Goal: Communication & Community: Participate in discussion

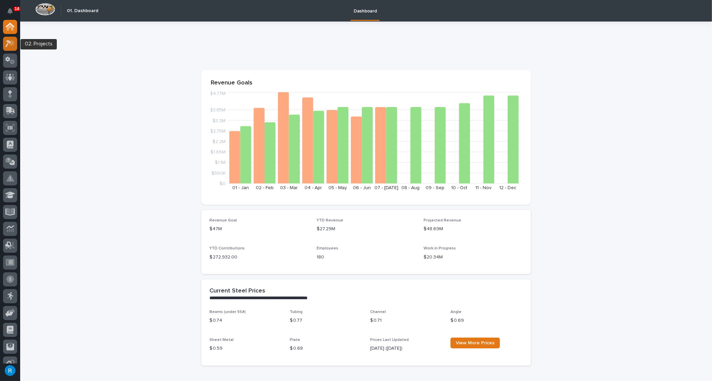
click at [7, 43] on icon at bounding box center [8, 43] width 6 height 7
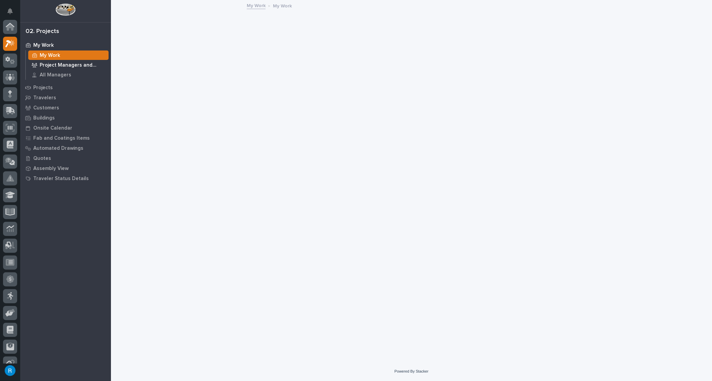
scroll to position [16, 0]
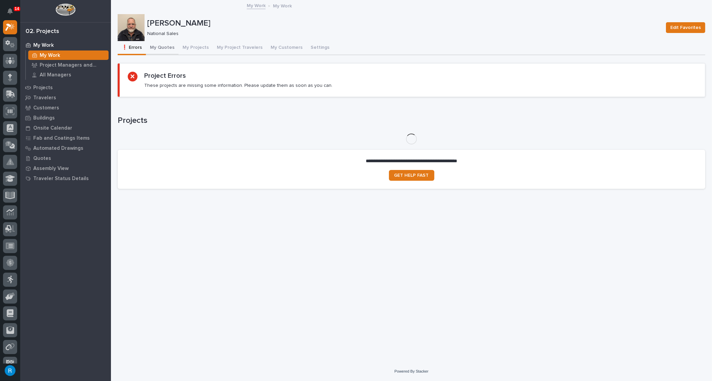
click at [164, 47] on button "My Quotes" at bounding box center [162, 48] width 33 height 14
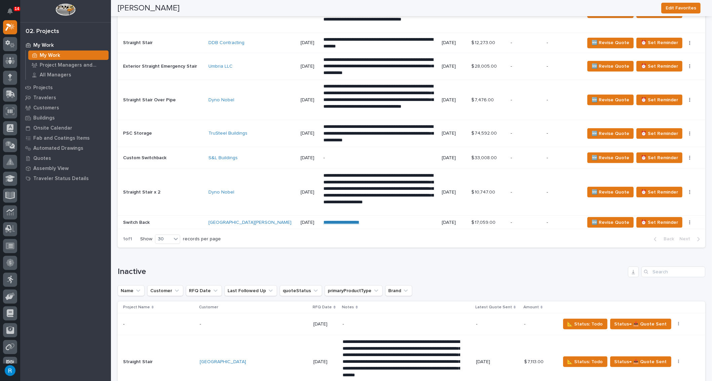
scroll to position [1097, 0]
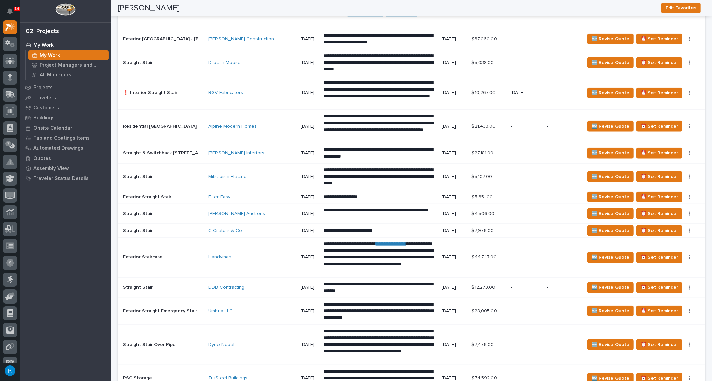
click at [258, 90] on div "RGV Fabricators" at bounding box center [252, 93] width 87 height 6
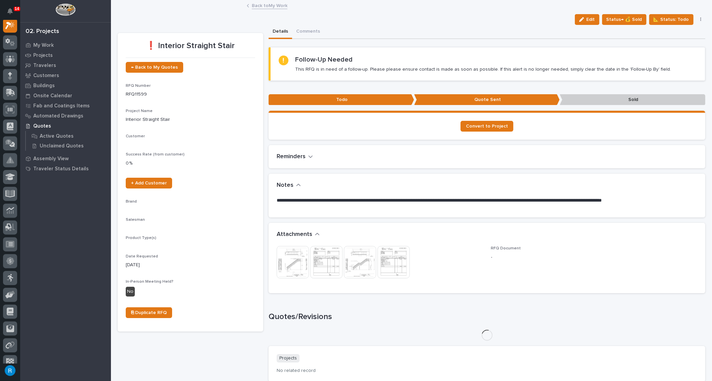
scroll to position [16, 0]
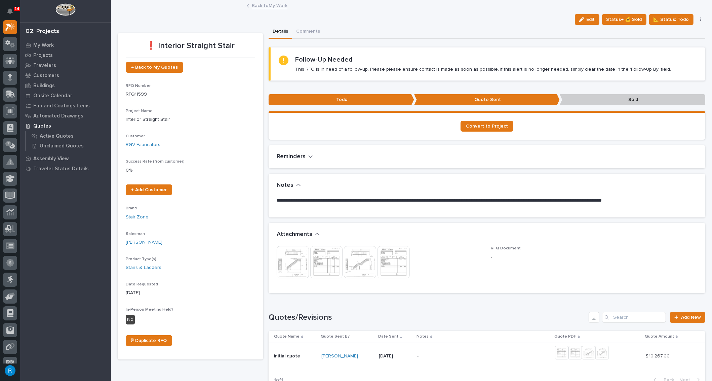
click at [292, 267] on img at bounding box center [293, 262] width 32 height 32
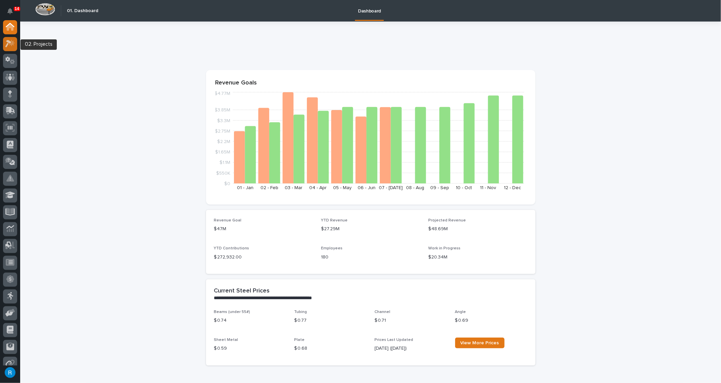
click at [6, 45] on icon at bounding box center [8, 43] width 6 height 7
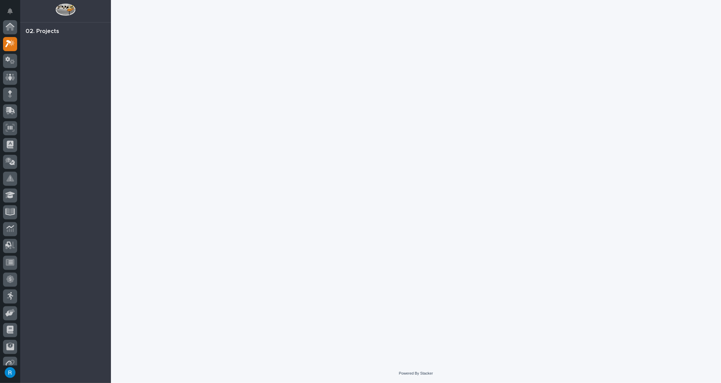
scroll to position [16, 0]
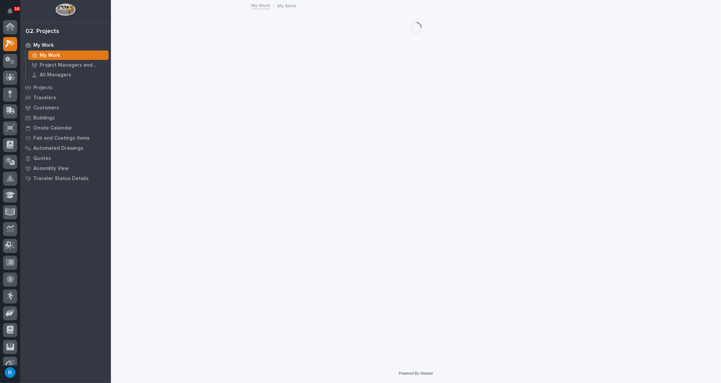
scroll to position [16, 0]
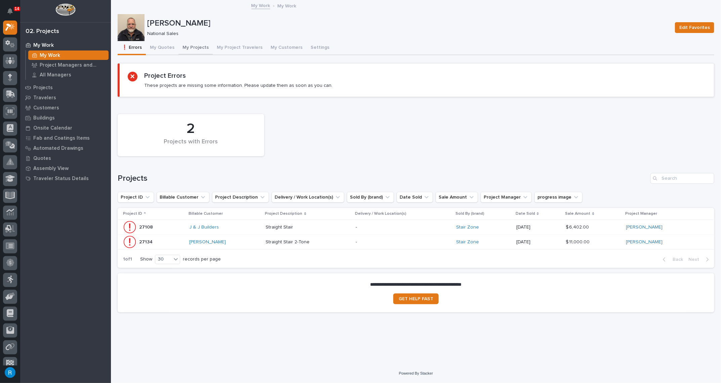
click at [197, 48] on button "My Projects" at bounding box center [196, 48] width 34 height 14
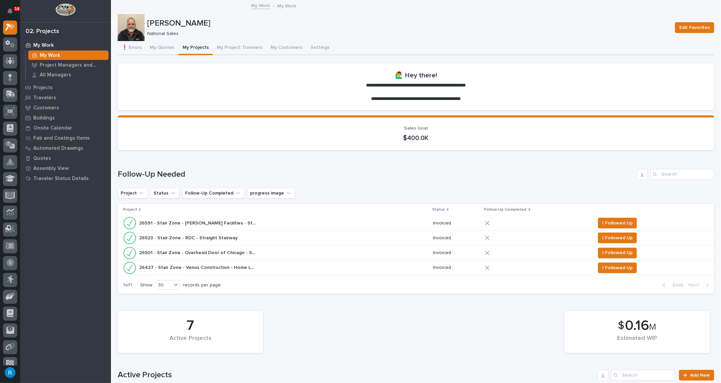
click at [303, 270] on div "26427 - Stair Zone - Venus Construction - Home Lodge Switchback 26427 - Stair Z…" at bounding box center [275, 267] width 305 height 13
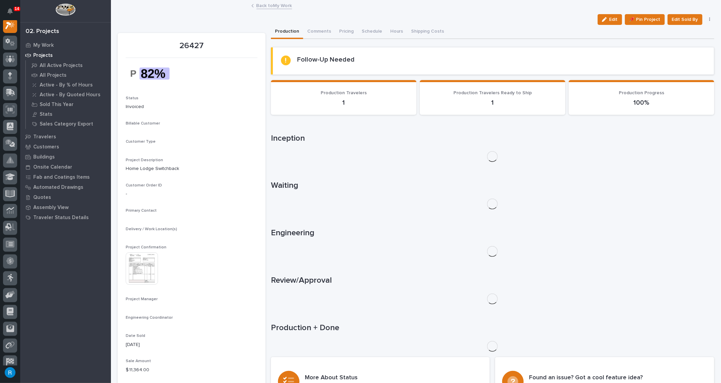
scroll to position [16, 0]
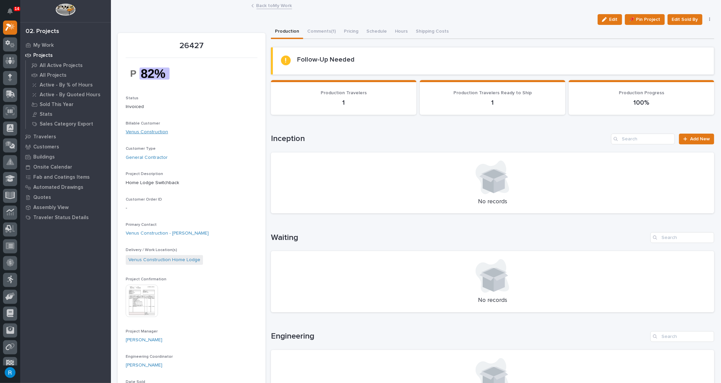
click at [151, 131] on link "Venus Construction" at bounding box center [147, 131] width 42 height 7
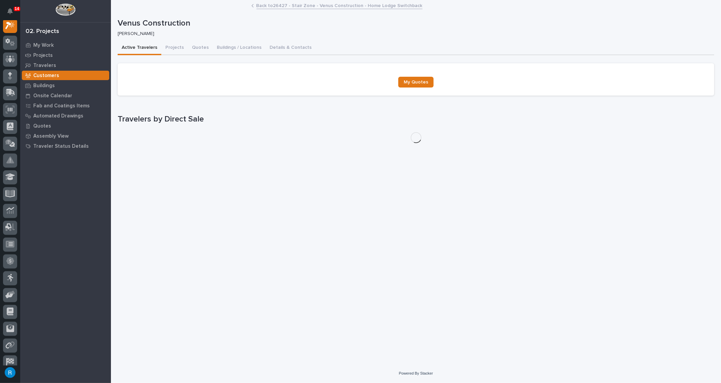
scroll to position [16, 0]
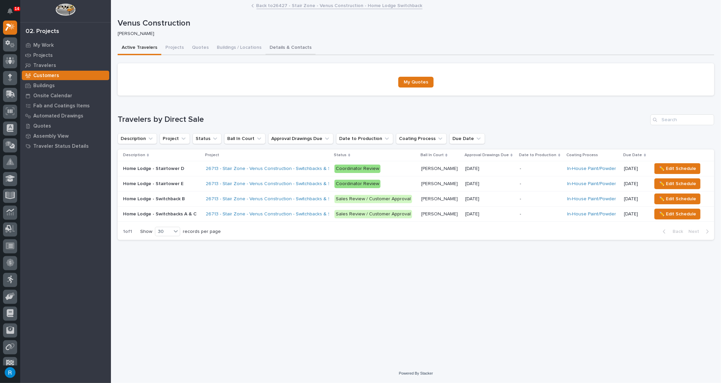
click at [281, 47] on button "Details & Contacts" at bounding box center [291, 48] width 50 height 14
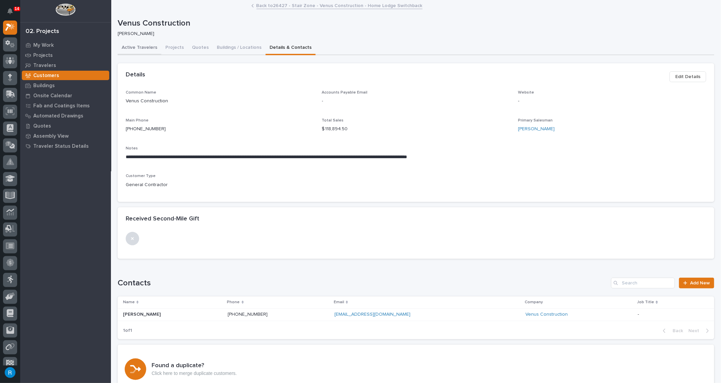
click at [143, 48] on button "Active Travelers" at bounding box center [140, 48] width 44 height 14
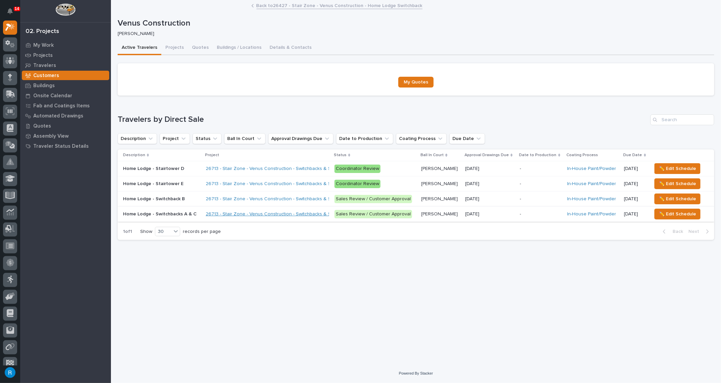
click at [244, 213] on link "26713 - Stair Zone - Venus Construction - Switchbacks & Stairtowers" at bounding box center [279, 214] width 147 height 6
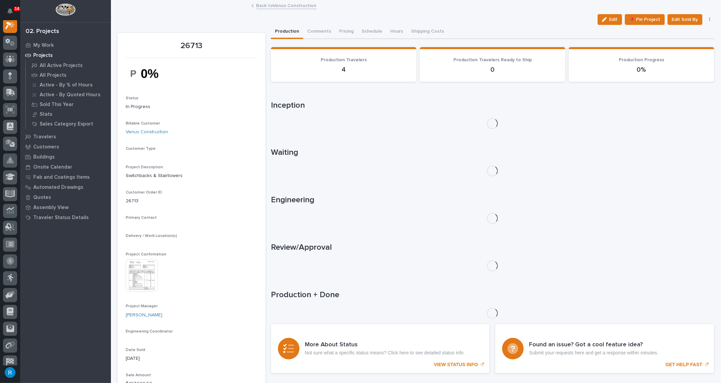
scroll to position [16, 0]
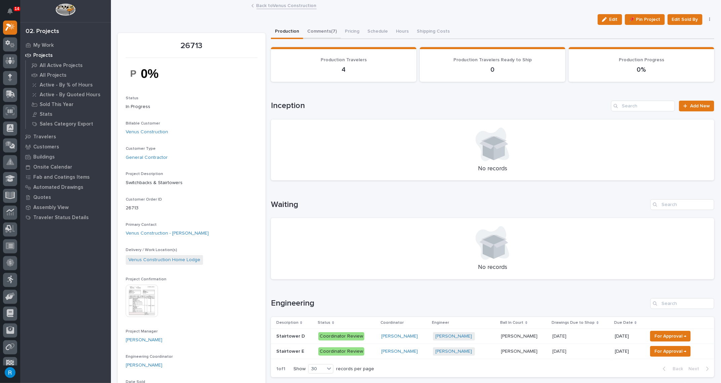
click at [319, 32] on button "Comments (7)" at bounding box center [322, 32] width 38 height 14
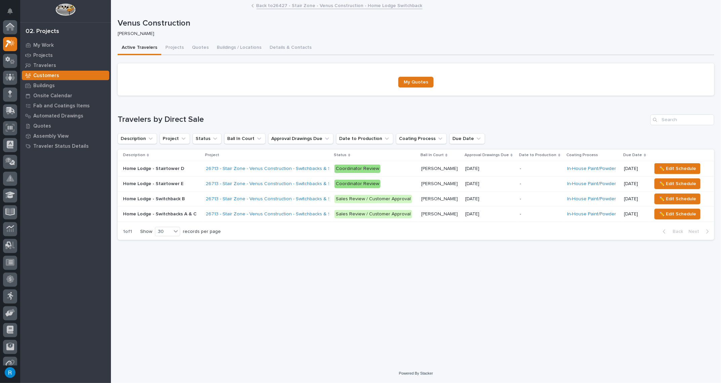
scroll to position [18, 0]
click at [500, 200] on p "[DATE]" at bounding box center [490, 199] width 49 height 6
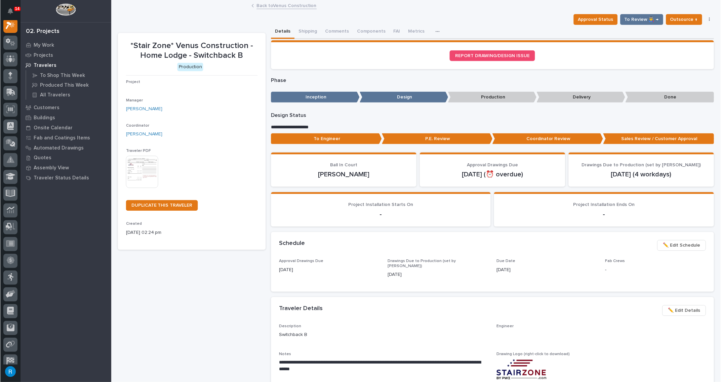
scroll to position [16, 0]
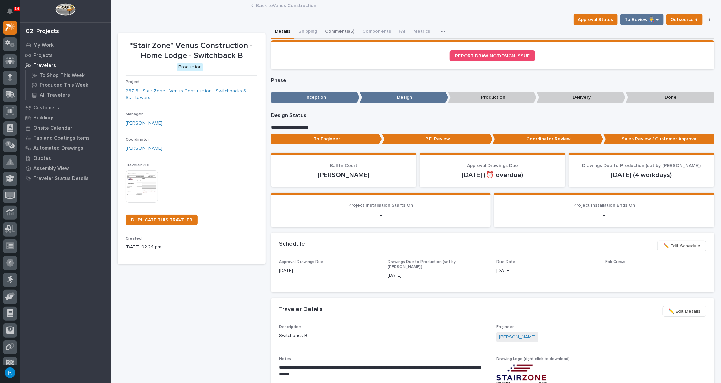
click at [336, 31] on button "Comments (5)" at bounding box center [339, 32] width 37 height 14
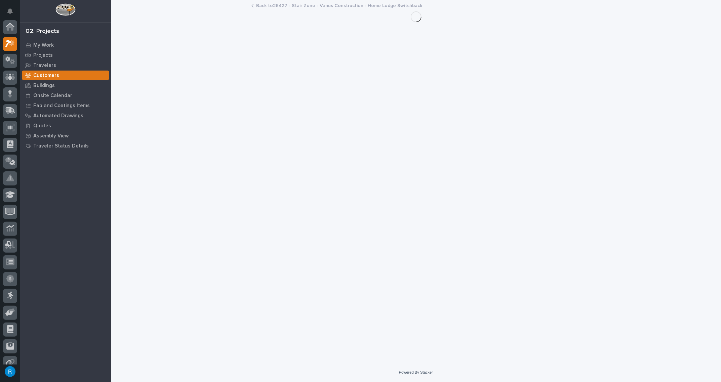
scroll to position [18, 0]
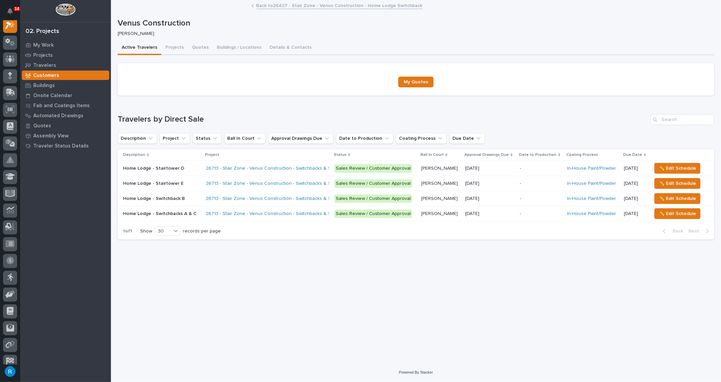
click at [342, 6] on link "Back to 26427 - Stair Zone - Venus Construction - Home Lodge Switchback" at bounding box center [340, 5] width 166 height 8
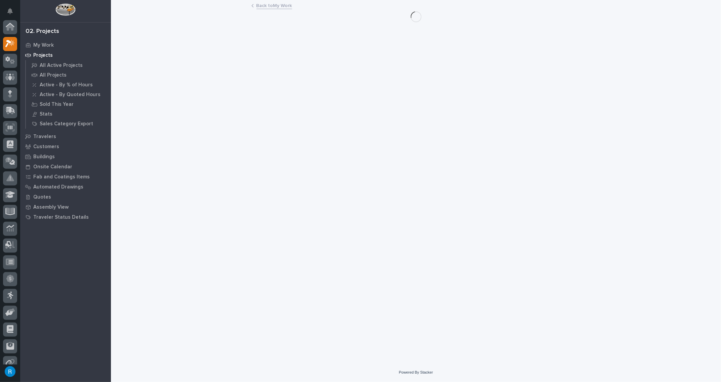
scroll to position [18, 0]
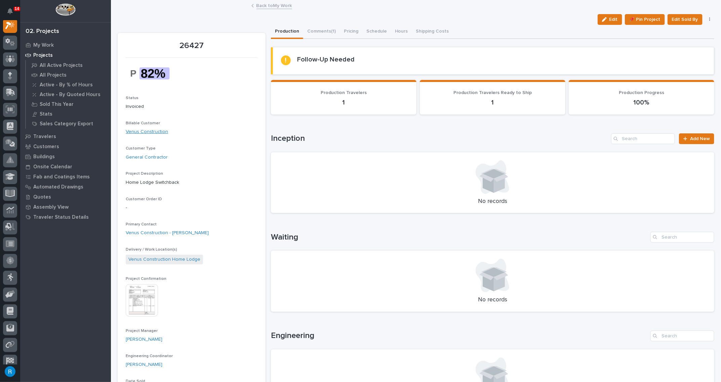
click at [143, 132] on link "Venus Construction" at bounding box center [147, 131] width 42 height 7
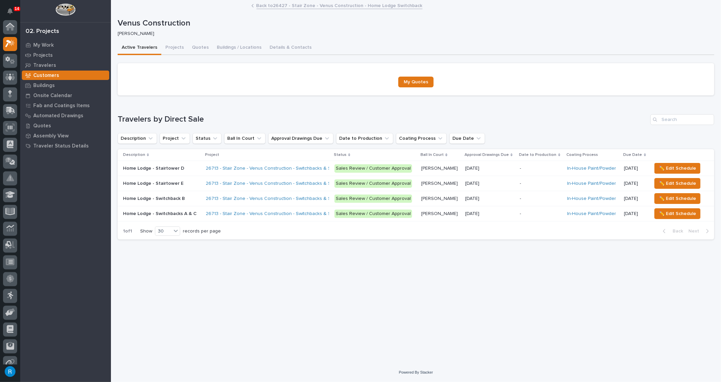
scroll to position [16, 0]
click at [291, 48] on button "Details & Contacts" at bounding box center [291, 48] width 50 height 14
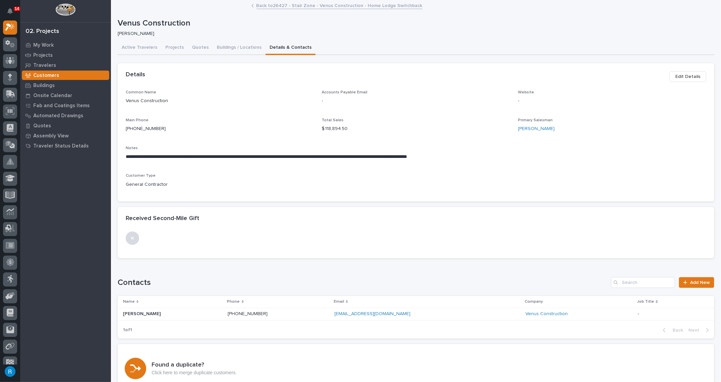
click at [342, 6] on link "Back to 26427 - Stair Zone - Venus Construction - Home Lodge Switchback" at bounding box center [340, 5] width 166 height 8
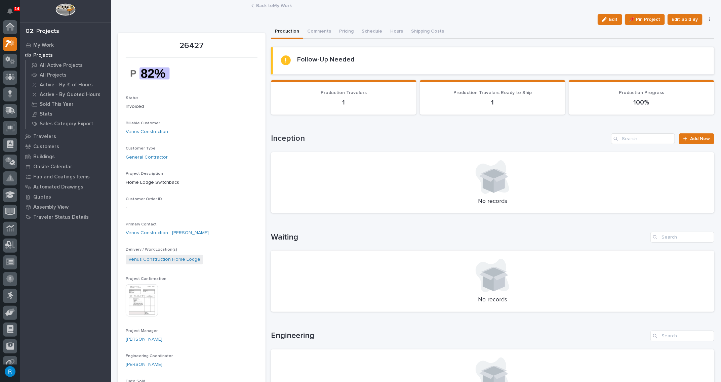
scroll to position [18, 0]
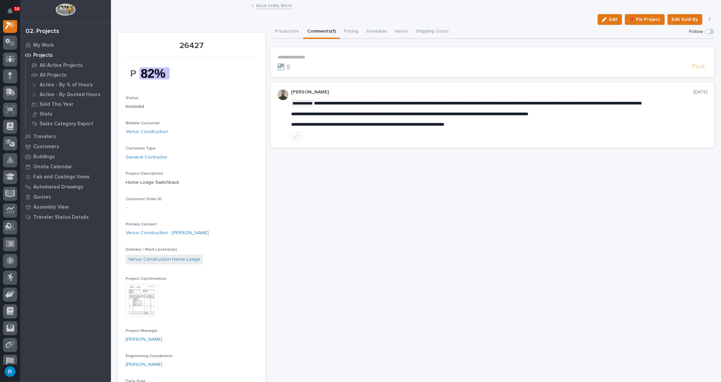
click at [318, 28] on button "Comments (1)" at bounding box center [321, 32] width 37 height 14
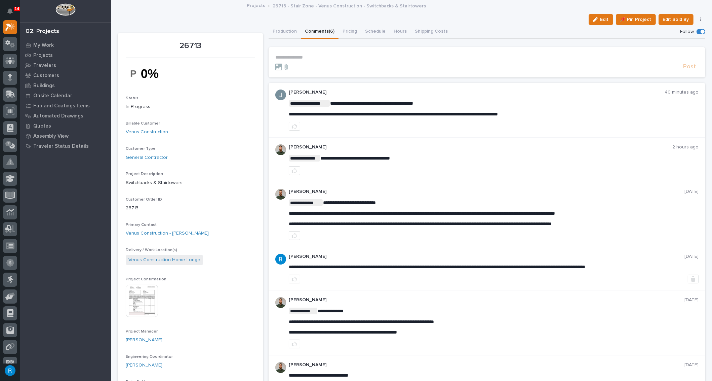
click at [293, 56] on p "**********" at bounding box center [486, 57] width 423 height 6
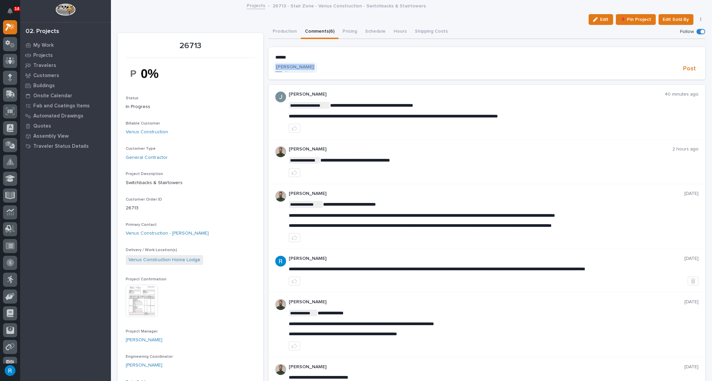
click at [299, 68] on span "Wynne Hochstetler" at bounding box center [295, 67] width 38 height 5
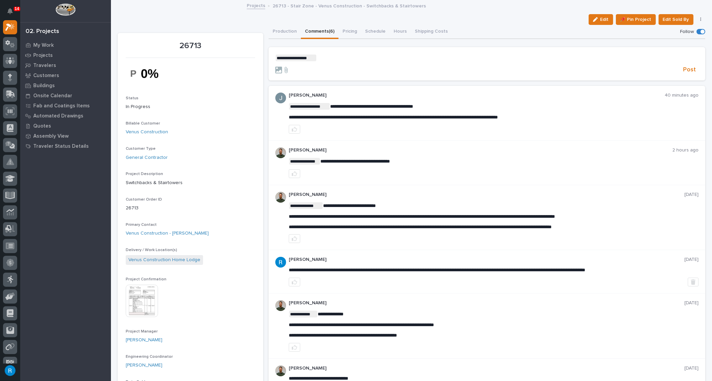
click at [325, 57] on p "**********" at bounding box center [486, 57] width 423 height 7
click at [330, 69] on span "Juan Santillan" at bounding box center [337, 67] width 38 height 5
click at [358, 57] on p "**********" at bounding box center [486, 57] width 423 height 7
click at [683, 69] on span "Post" at bounding box center [689, 70] width 13 height 8
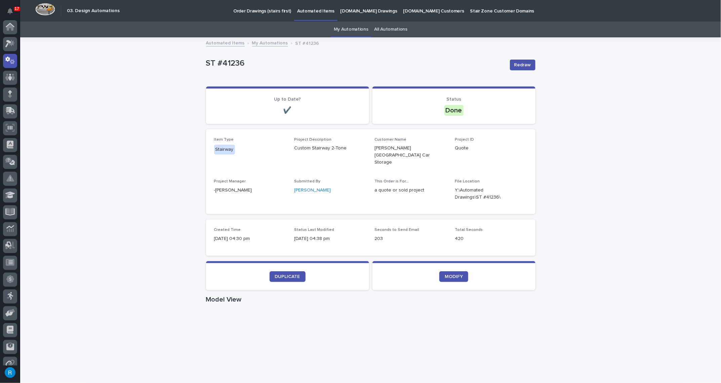
scroll to position [33, 0]
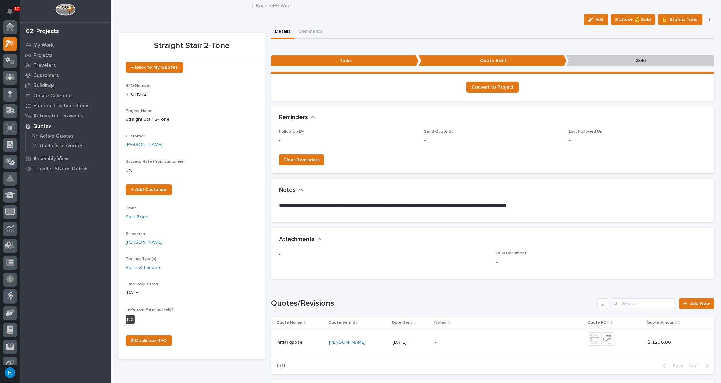
scroll to position [16, 0]
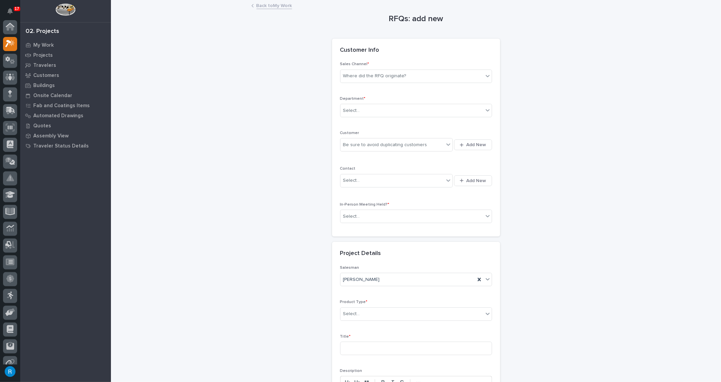
scroll to position [16, 0]
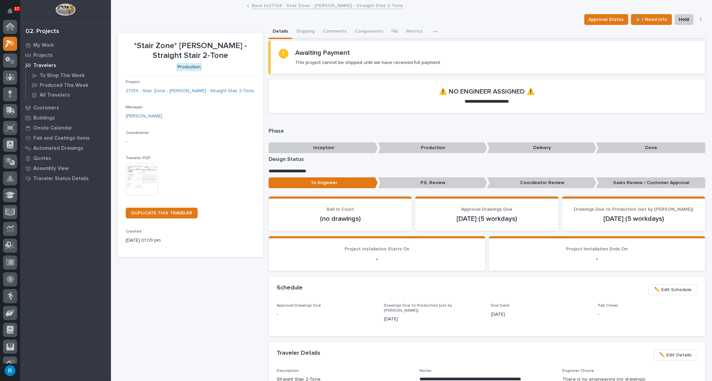
scroll to position [16, 0]
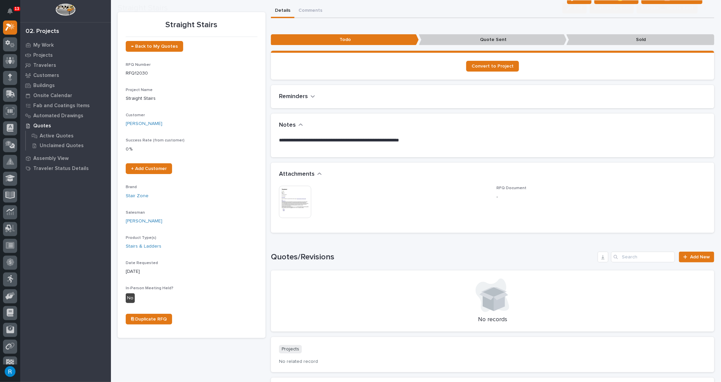
scroll to position [30, 0]
